Goal: Task Accomplishment & Management: Manage account settings

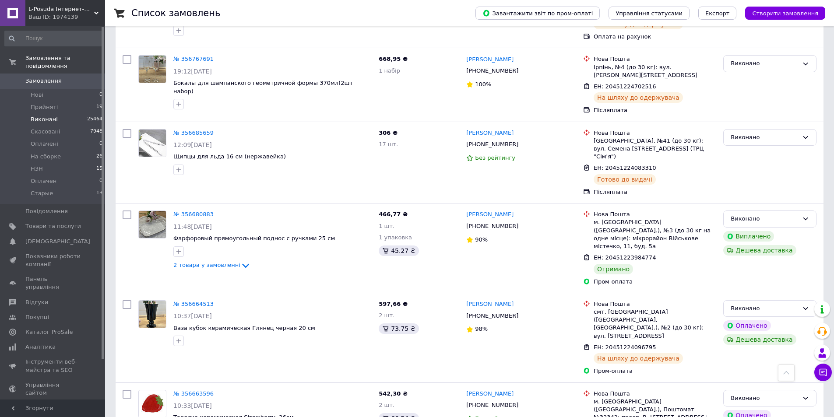
scroll to position [306, 0]
drag, startPoint x: 432, startPoint y: 145, endPoint x: 395, endPoint y: 224, distance: 87.1
click at [432, 145] on div "306 ₴ 17 шт." at bounding box center [419, 163] width 88 height 74
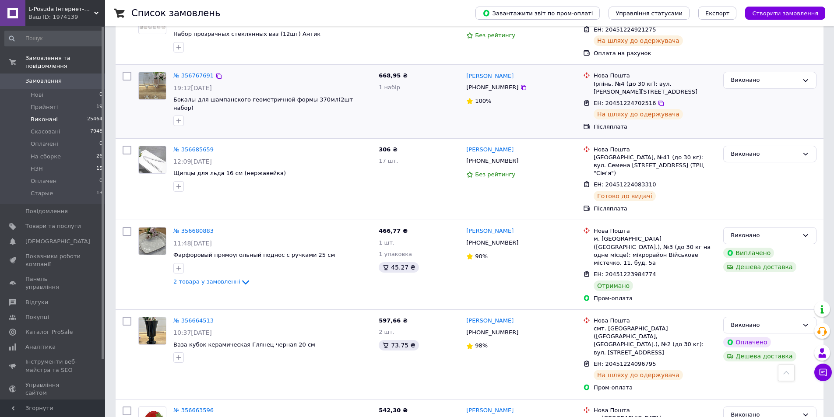
scroll to position [175, 0]
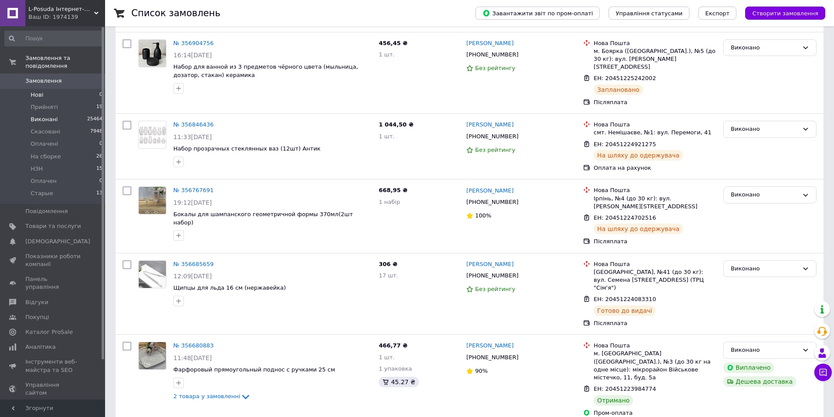
click at [39, 91] on span "Нові" at bounding box center [37, 95] width 13 height 8
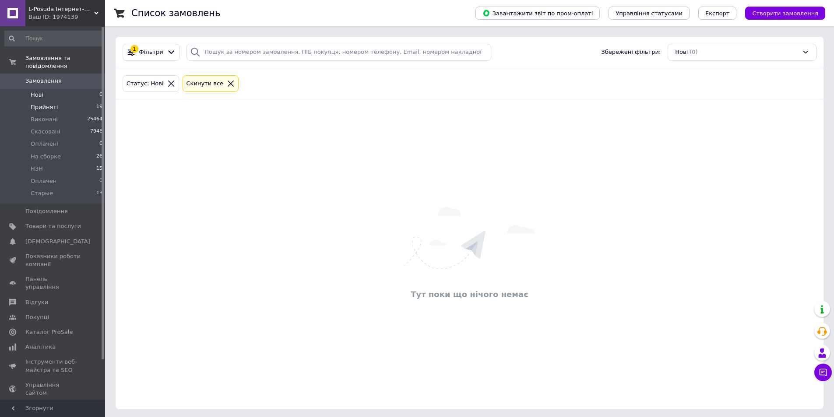
click at [52, 103] on span "Прийняті" at bounding box center [44, 107] width 27 height 8
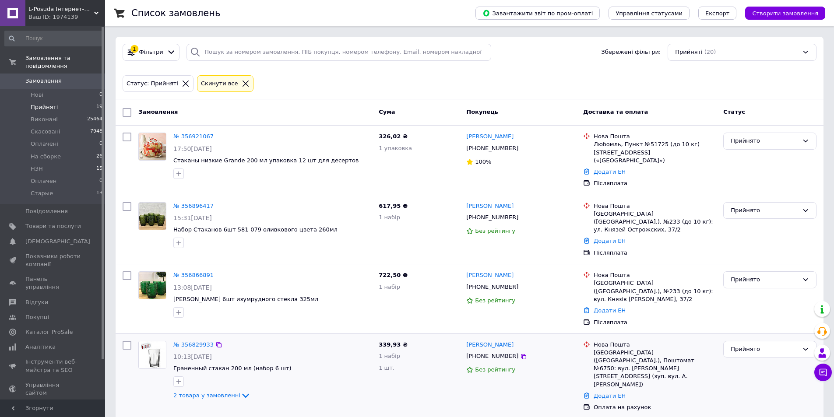
click at [265, 352] on div "10:13[DATE]" at bounding box center [272, 356] width 198 height 9
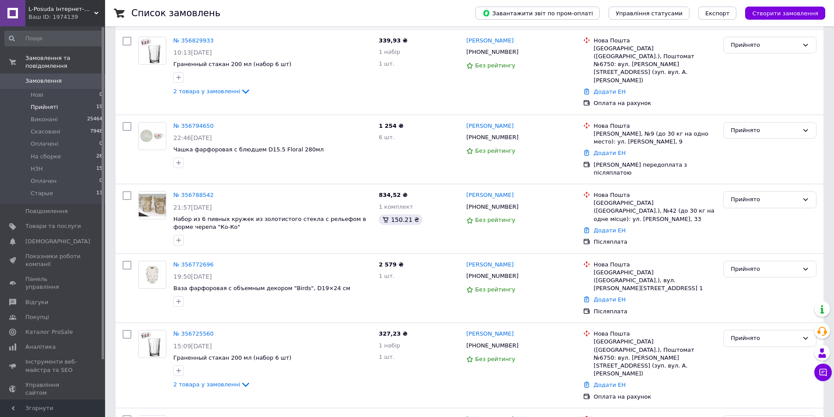
scroll to position [306, 0]
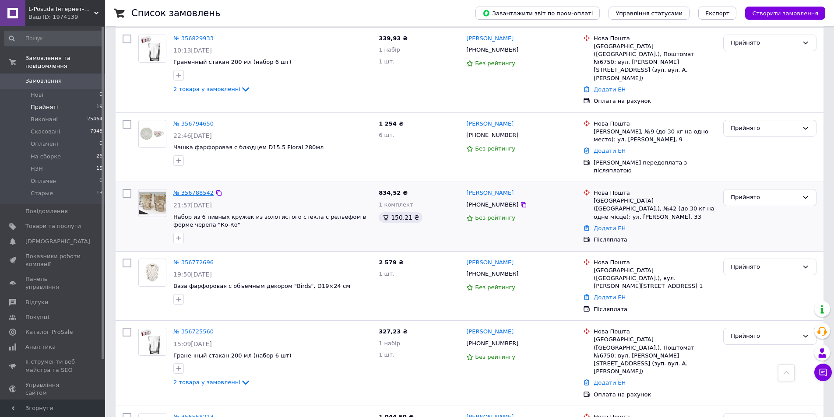
click at [189, 189] on link "№ 356788542" at bounding box center [193, 192] width 40 height 7
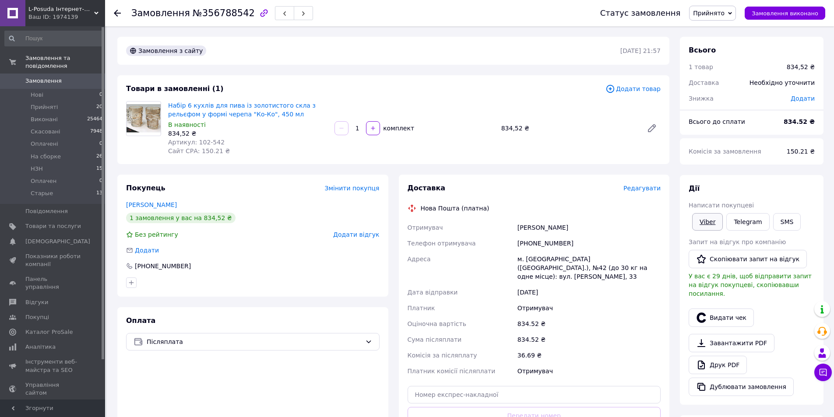
click at [701, 220] on link "Viber" at bounding box center [707, 222] width 31 height 18
click at [375, 324] on div "Оплата Післяплата" at bounding box center [252, 389] width 271 height 165
click at [706, 217] on link "Viber" at bounding box center [707, 222] width 31 height 18
click at [393, 367] on div "Покупець Змінити покупця [PERSON_NAME] 1 замовлення у вас на 834,52 ₴ Без рейти…" at bounding box center [252, 324] width 281 height 298
click at [121, 12] on div at bounding box center [123, 13] width 18 height 26
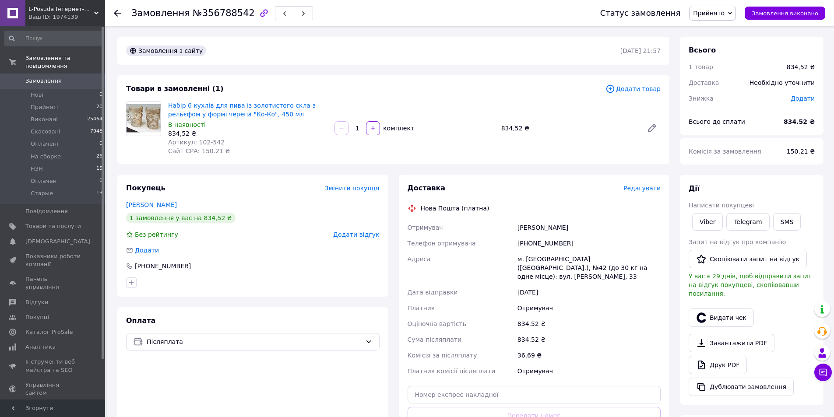
click at [116, 13] on use at bounding box center [117, 13] width 7 height 7
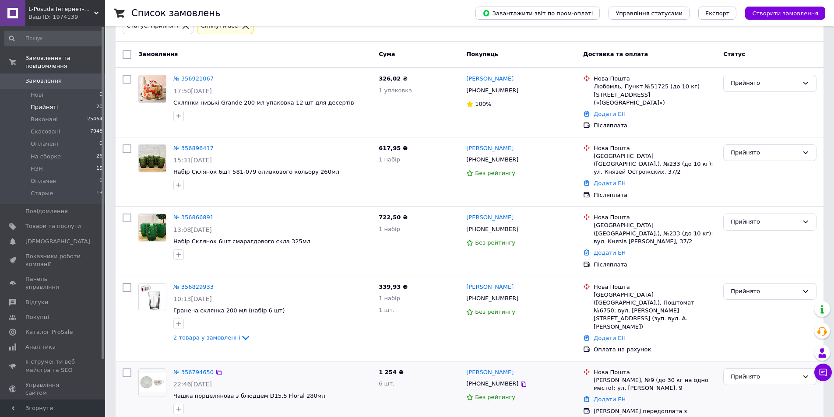
scroll to position [44, 0]
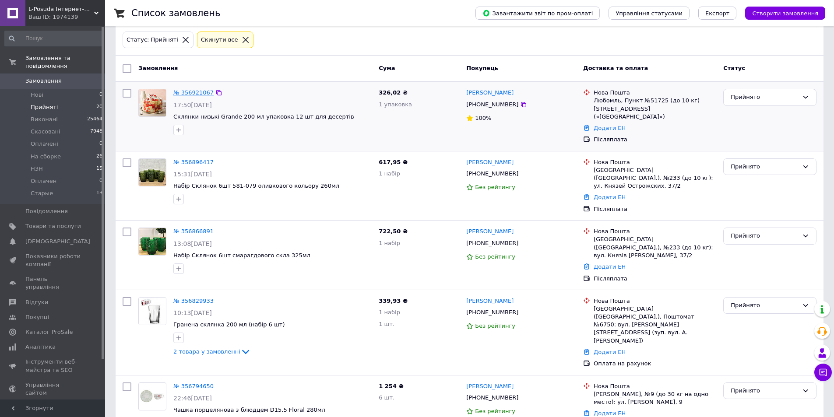
click at [182, 93] on link "№ 356921067" at bounding box center [193, 92] width 40 height 7
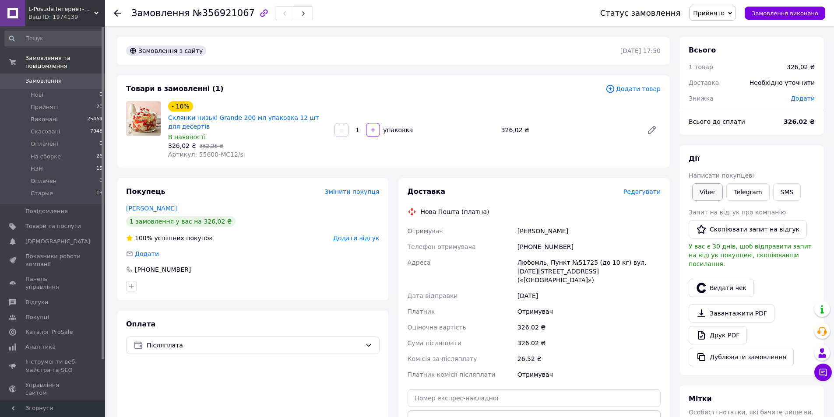
click at [705, 190] on link "Viber" at bounding box center [707, 192] width 31 height 18
drag, startPoint x: 568, startPoint y: 138, endPoint x: 581, endPoint y: 102, distance: 39.0
click at [567, 138] on div "- 10% Склянки низькі Grande 200 мл упаковка 12 шт для десертів В наявності 326,…" at bounding box center [414, 129] width 499 height 61
click at [40, 103] on span "Прийняті" at bounding box center [44, 107] width 27 height 8
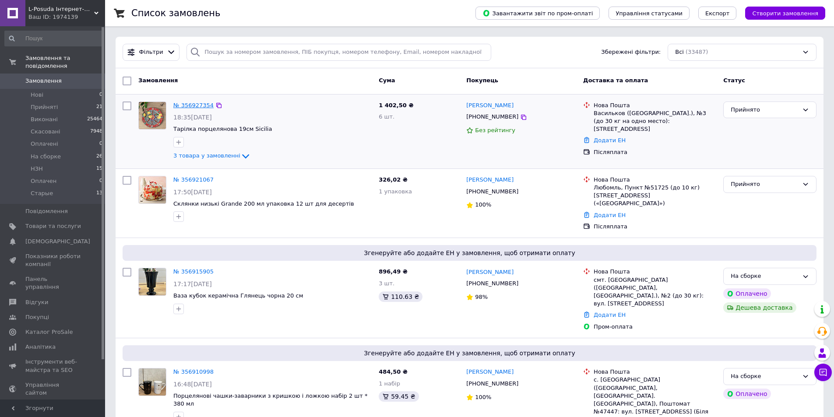
click at [189, 105] on link "№ 356927354" at bounding box center [193, 105] width 40 height 7
